Goal: Transaction & Acquisition: Subscribe to service/newsletter

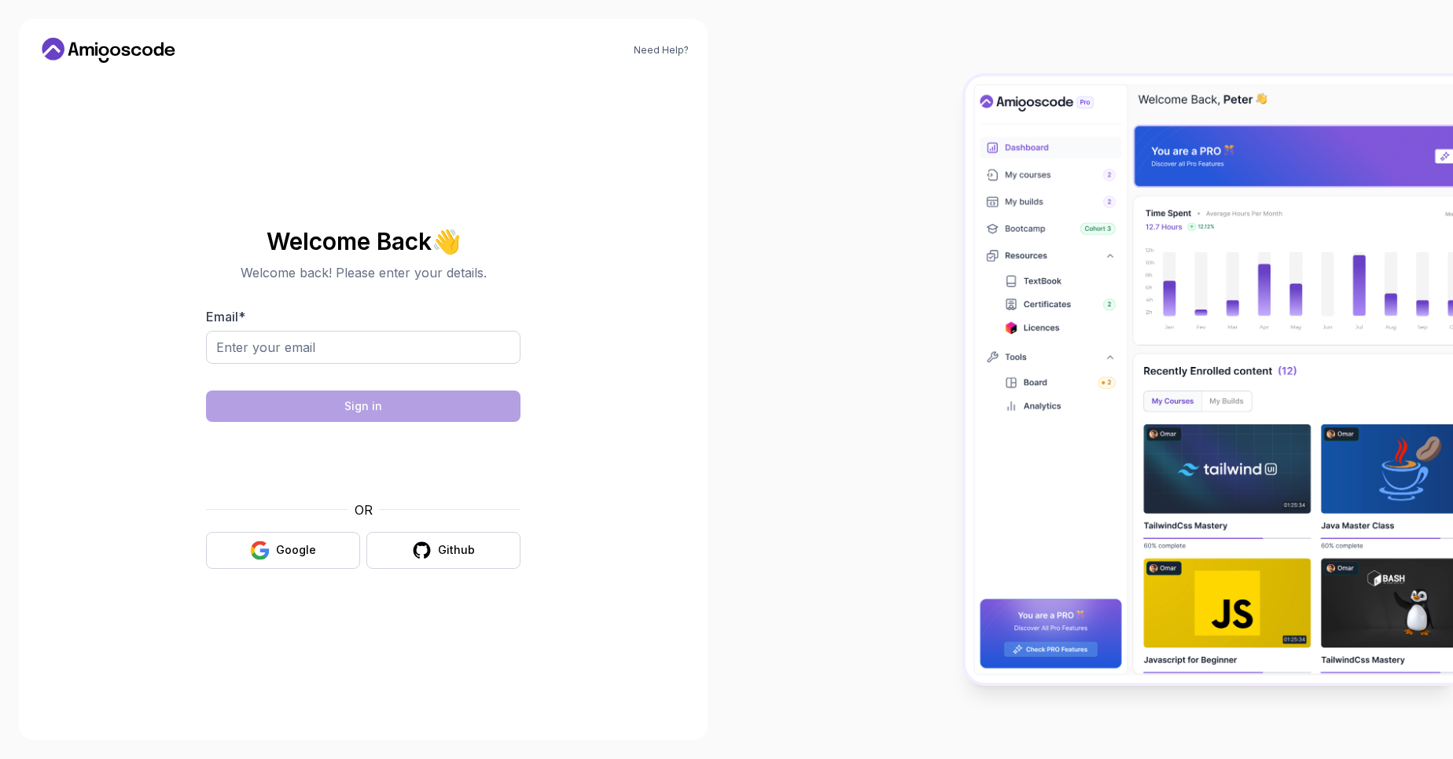
click at [105, 44] on icon at bounding box center [109, 50] width 142 height 25
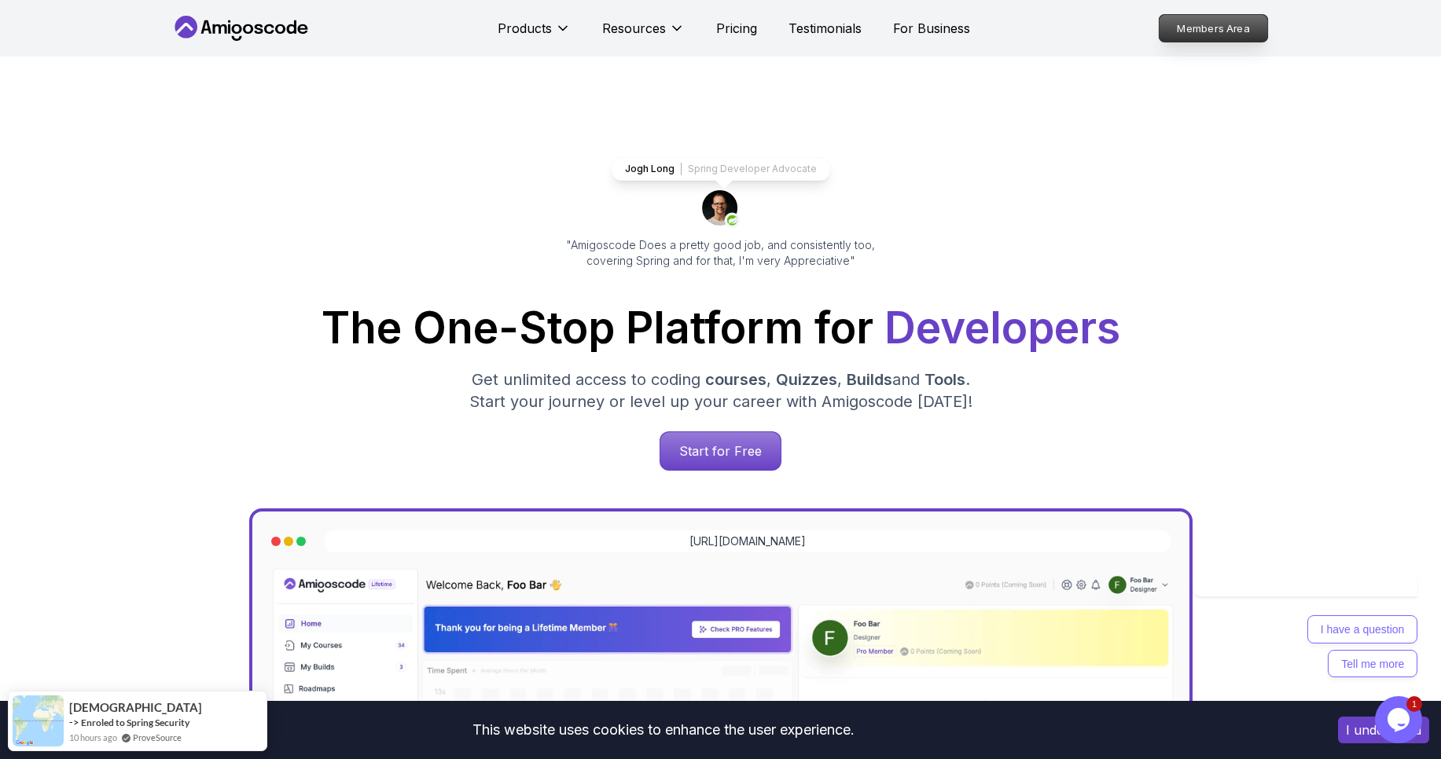
click at [1183, 27] on p "Members Area" at bounding box center [1213, 28] width 108 height 27
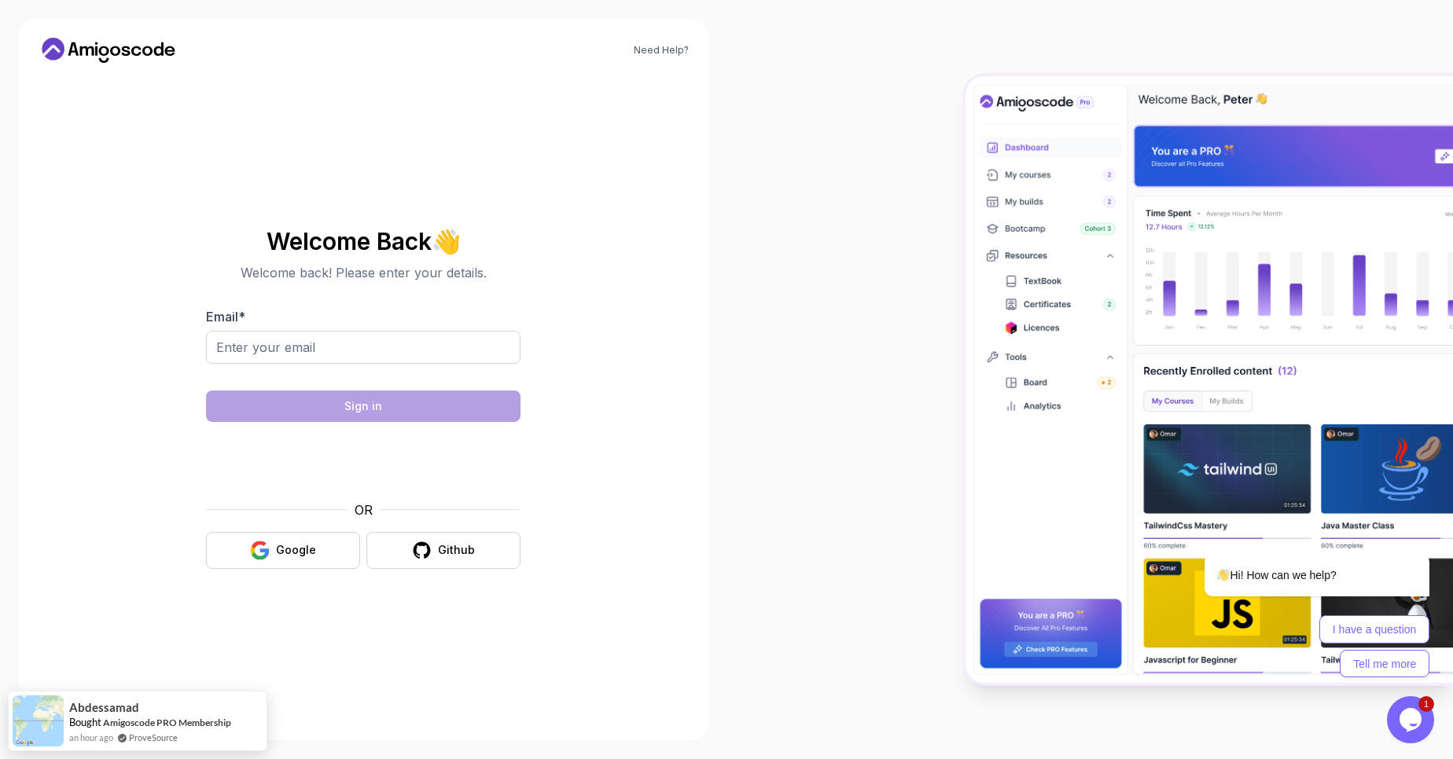
click at [861, 372] on div at bounding box center [1089, 379] width 726 height 759
click at [836, 288] on div at bounding box center [1089, 379] width 726 height 759
click at [1410, 711] on icon "$i18n('chat', 'chat_widget')" at bounding box center [1410, 720] width 22 height 24
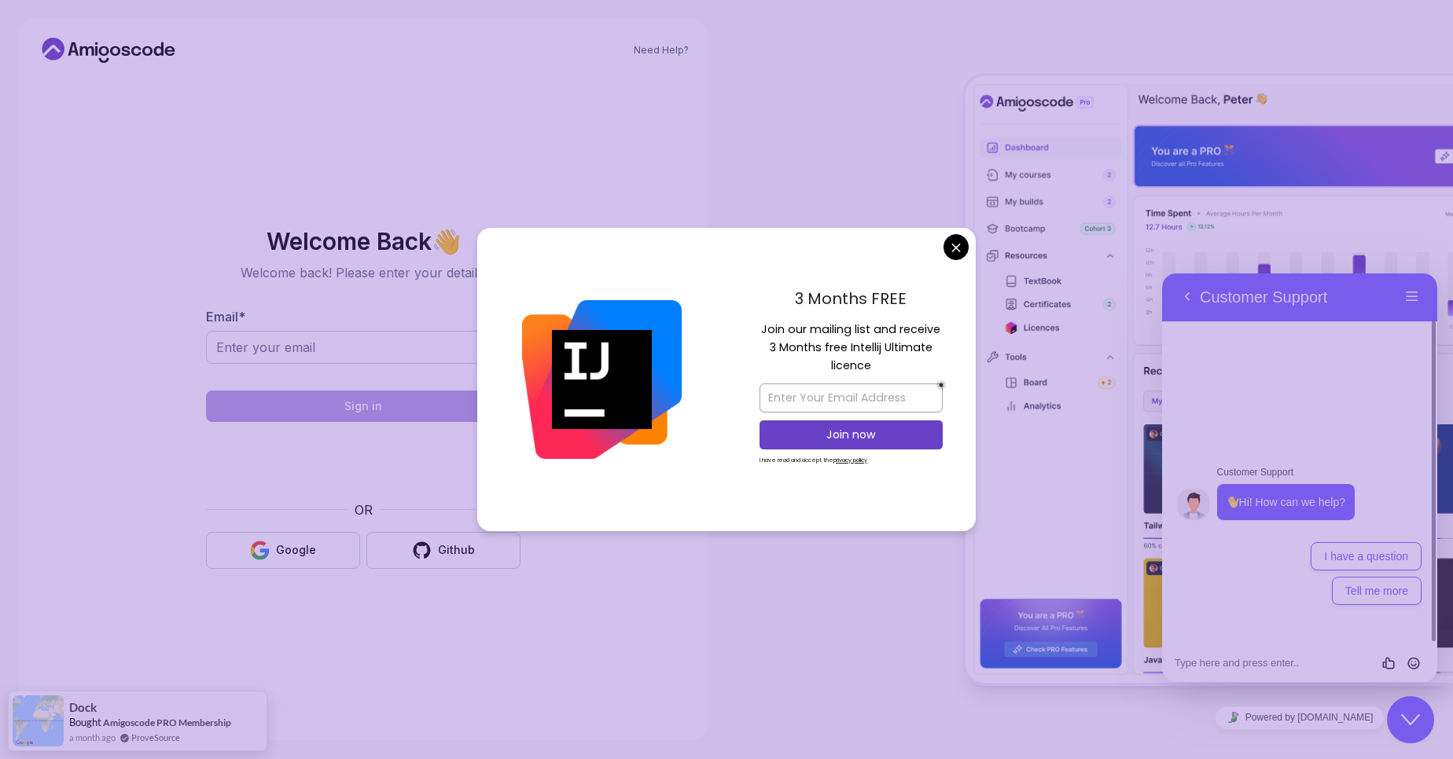
click at [690, 312] on div at bounding box center [601, 379] width 249 height 303
click at [889, 399] on input "email" at bounding box center [850, 398] width 183 height 29
type input "[EMAIL_ADDRESS][DOMAIN_NAME]"
click at [863, 435] on p "Join now" at bounding box center [851, 435] width 149 height 16
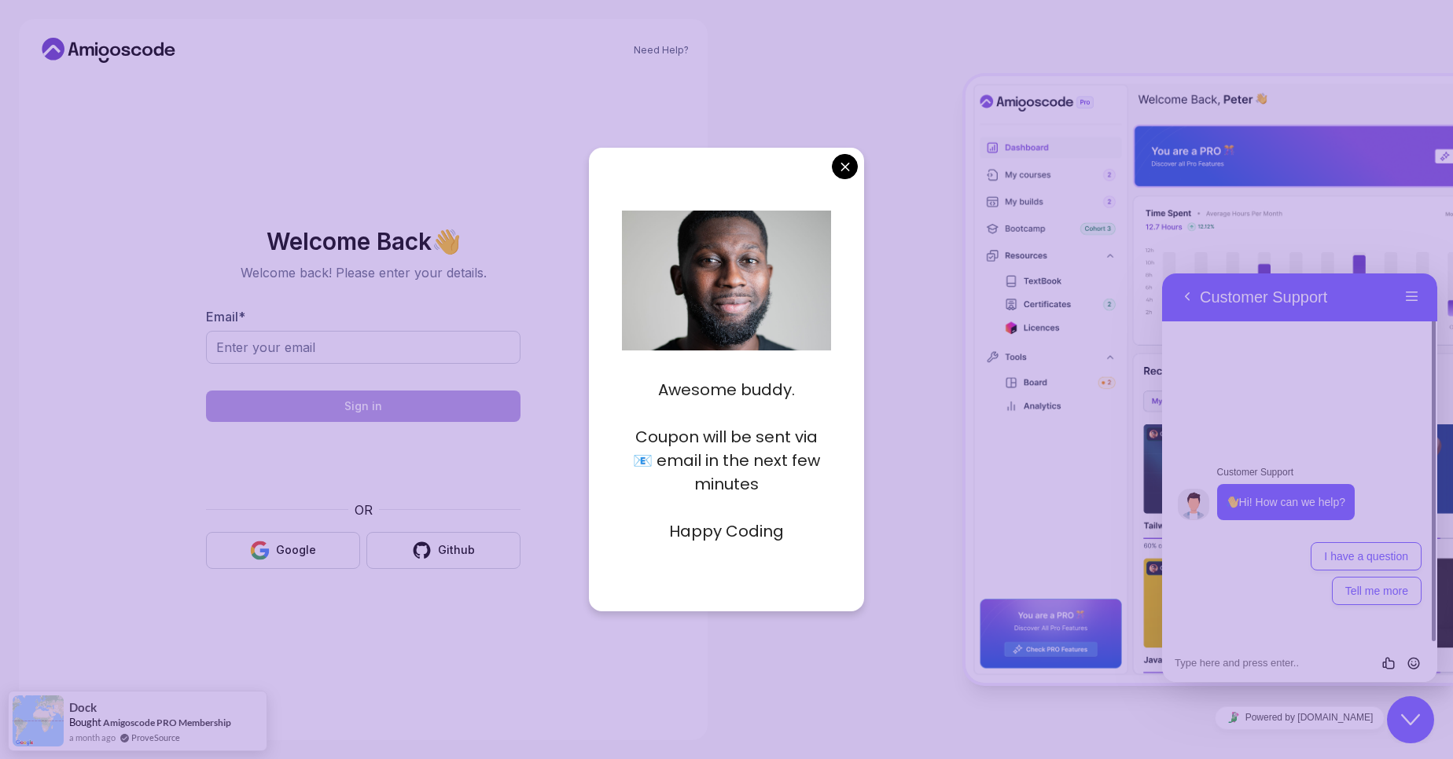
click at [837, 162] on body "Need Help? Welcome Back 👋 Welcome back! Please enter your details. Email * Sign…" at bounding box center [726, 379] width 1453 height 759
